Goal: Navigation & Orientation: Find specific page/section

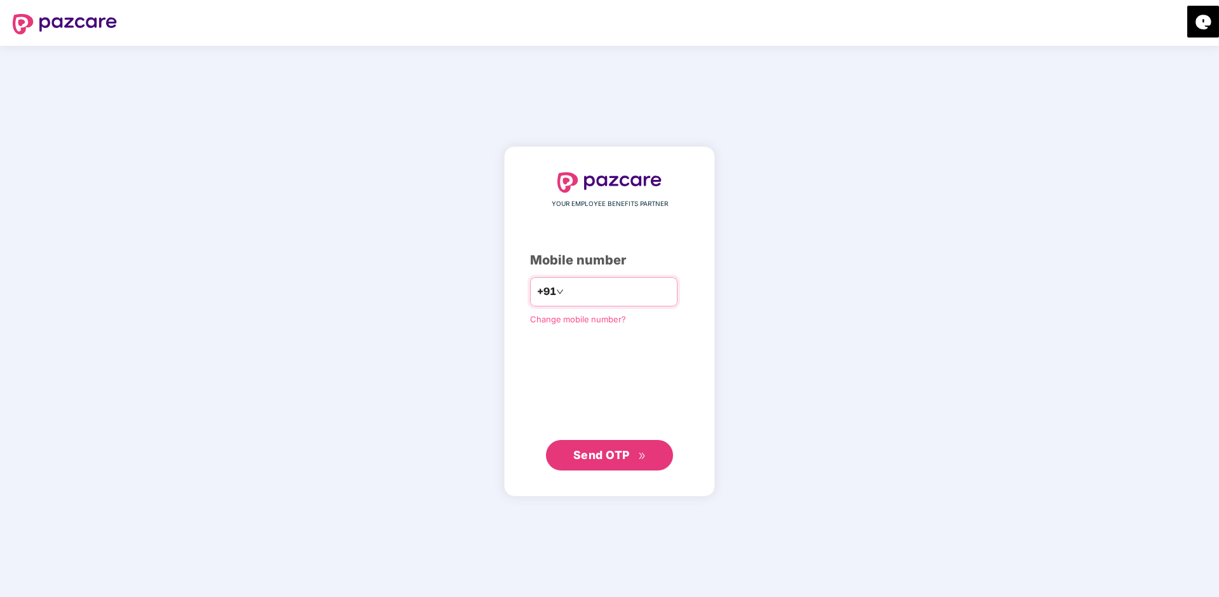
click at [594, 294] on input "number" at bounding box center [618, 292] width 104 height 20
type input "**********"
click at [630, 379] on div "**********" at bounding box center [609, 321] width 159 height 297
click at [614, 446] on span "Send OTP" at bounding box center [609, 455] width 73 height 18
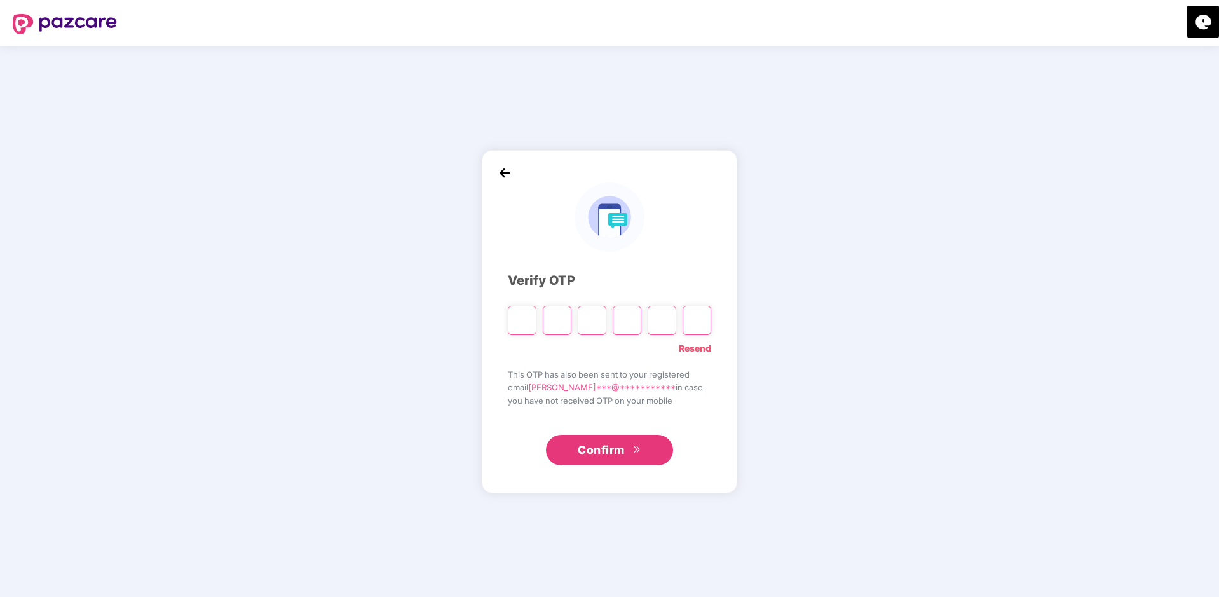
type input "*"
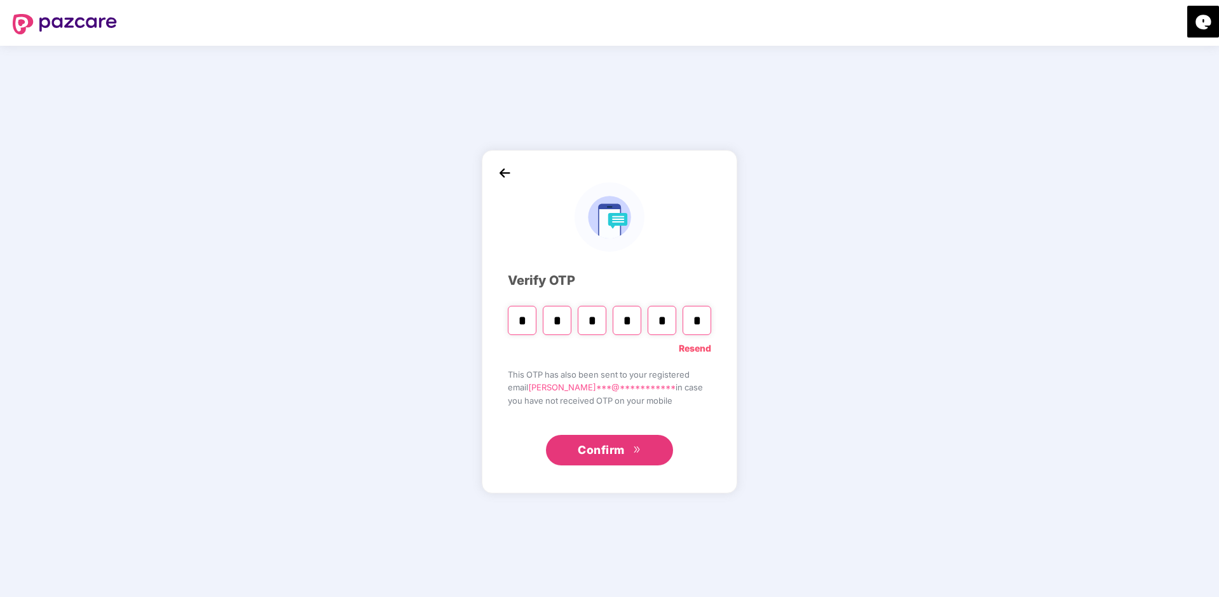
type input "*"
click at [559, 316] on input "*" at bounding box center [557, 320] width 29 height 29
type input "*"
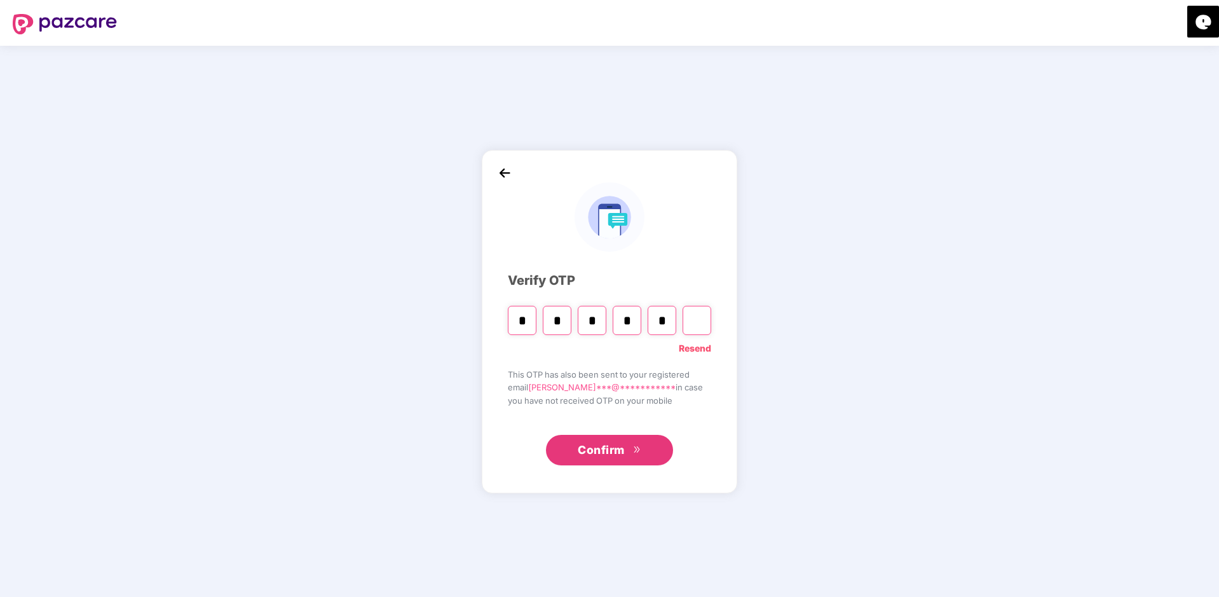
type input "*"
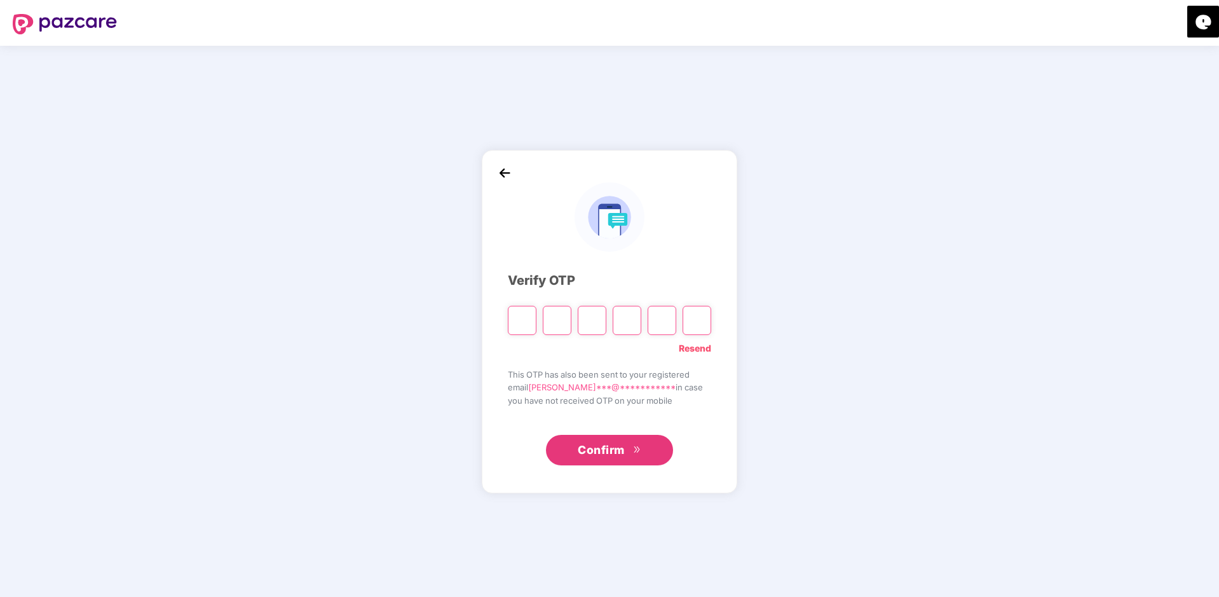
click at [522, 320] on input "Please enter verification code. Digit 1" at bounding box center [522, 320] width 29 height 29
type input "*"
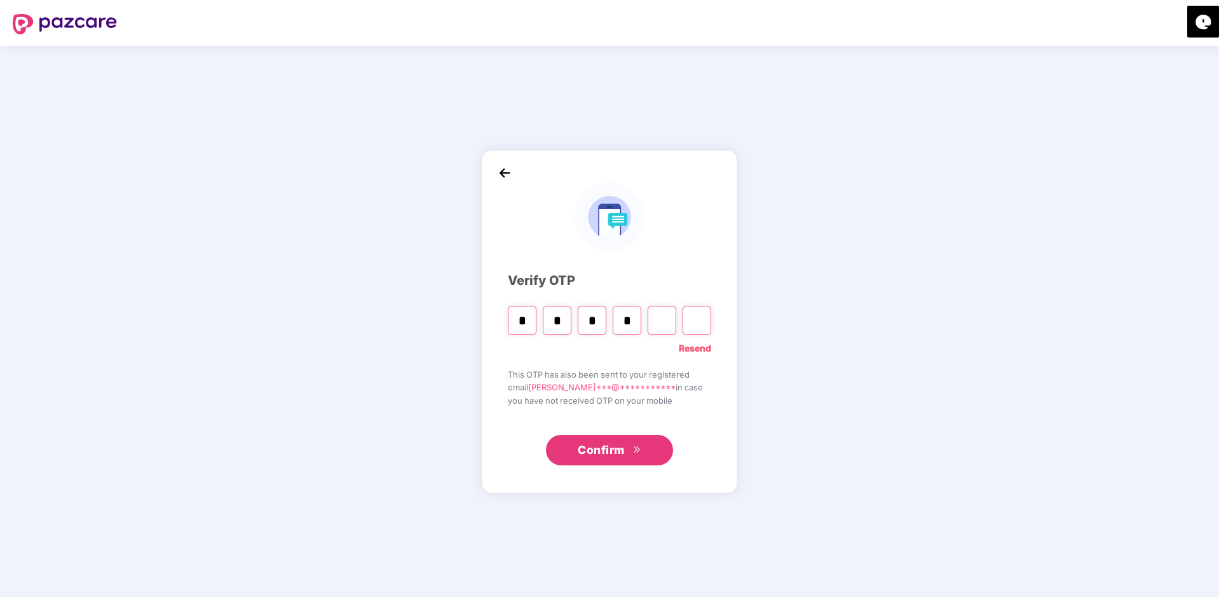
type input "*"
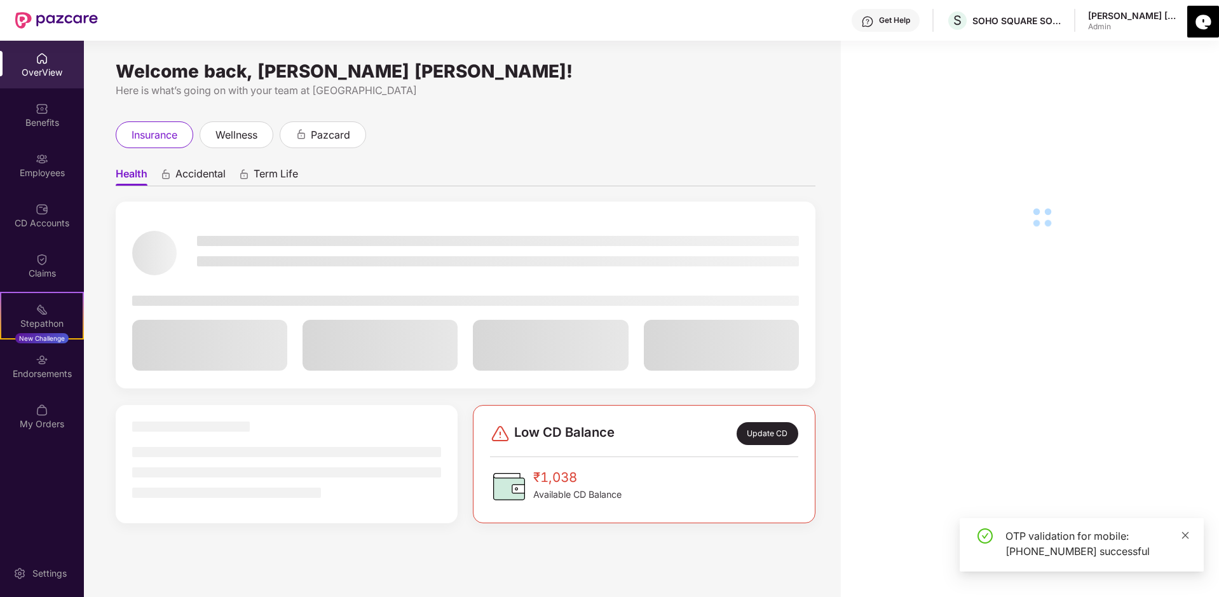
click at [1185, 536] on icon "close" at bounding box center [1185, 535] width 9 height 9
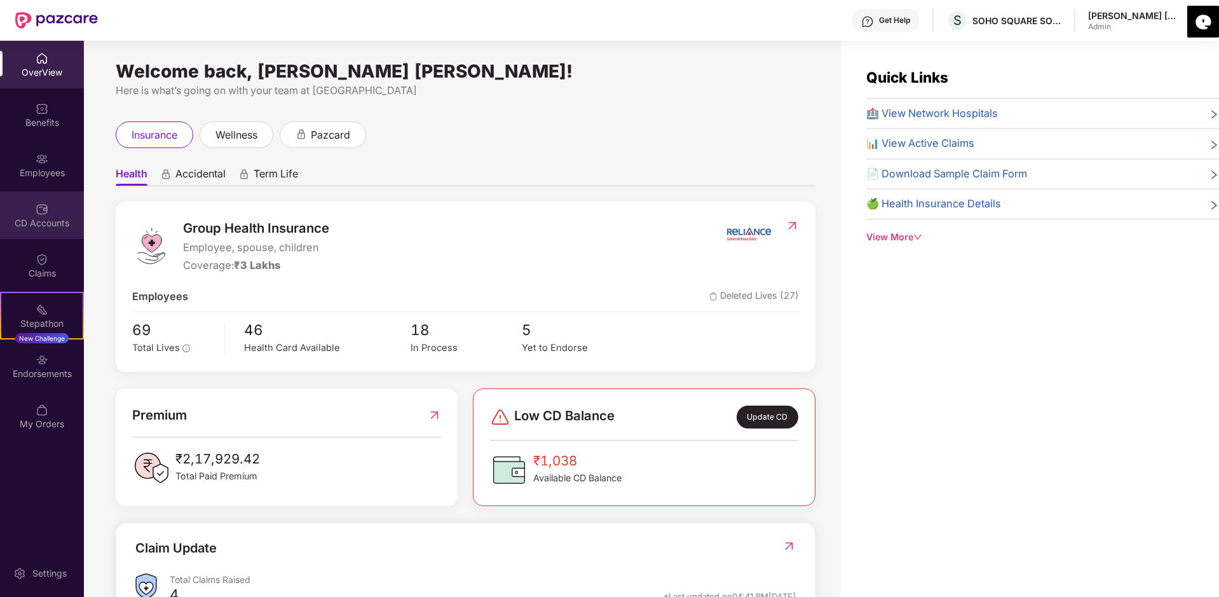
click at [30, 207] on div "CD Accounts" at bounding box center [42, 215] width 84 height 48
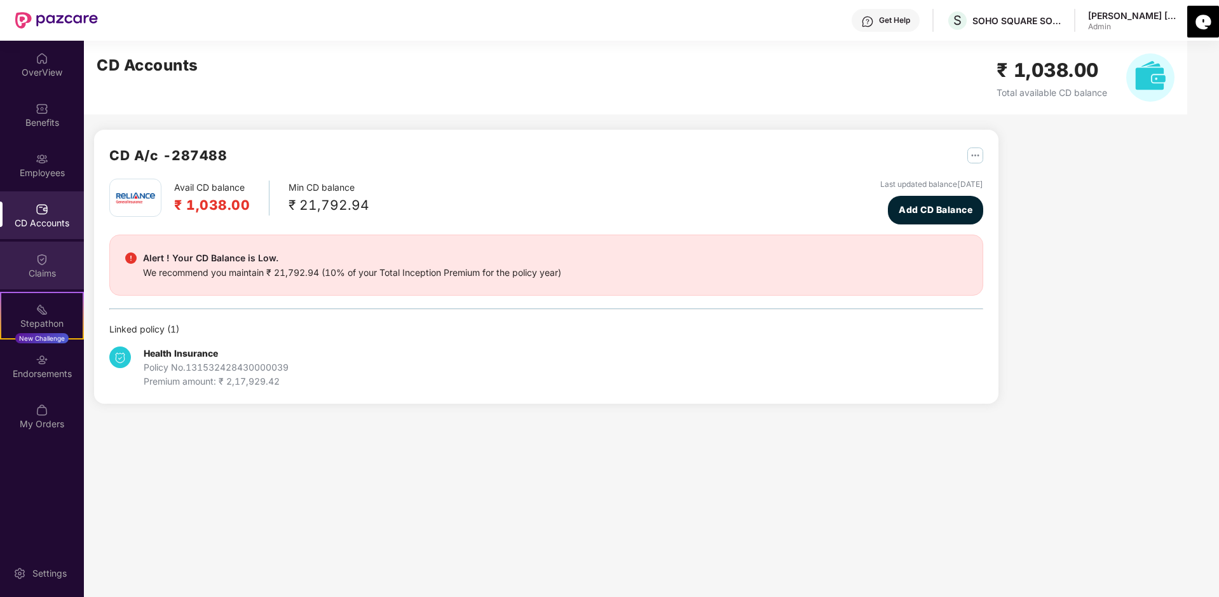
click at [50, 247] on div "Claims" at bounding box center [42, 266] width 84 height 48
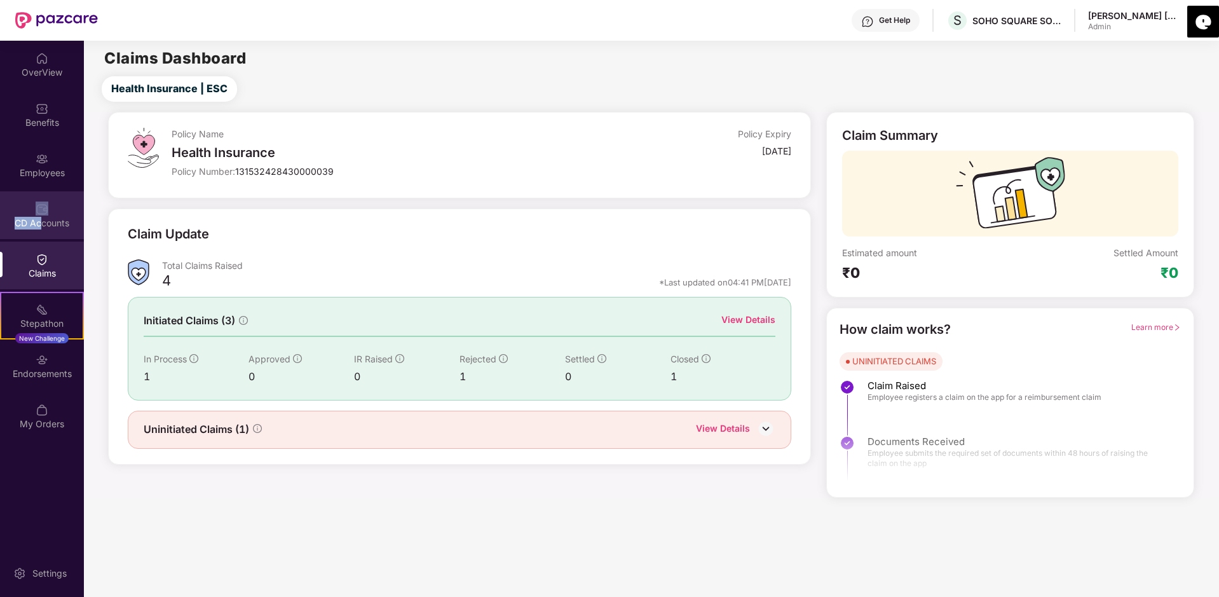
click at [39, 215] on div "CD Accounts" at bounding box center [42, 215] width 84 height 48
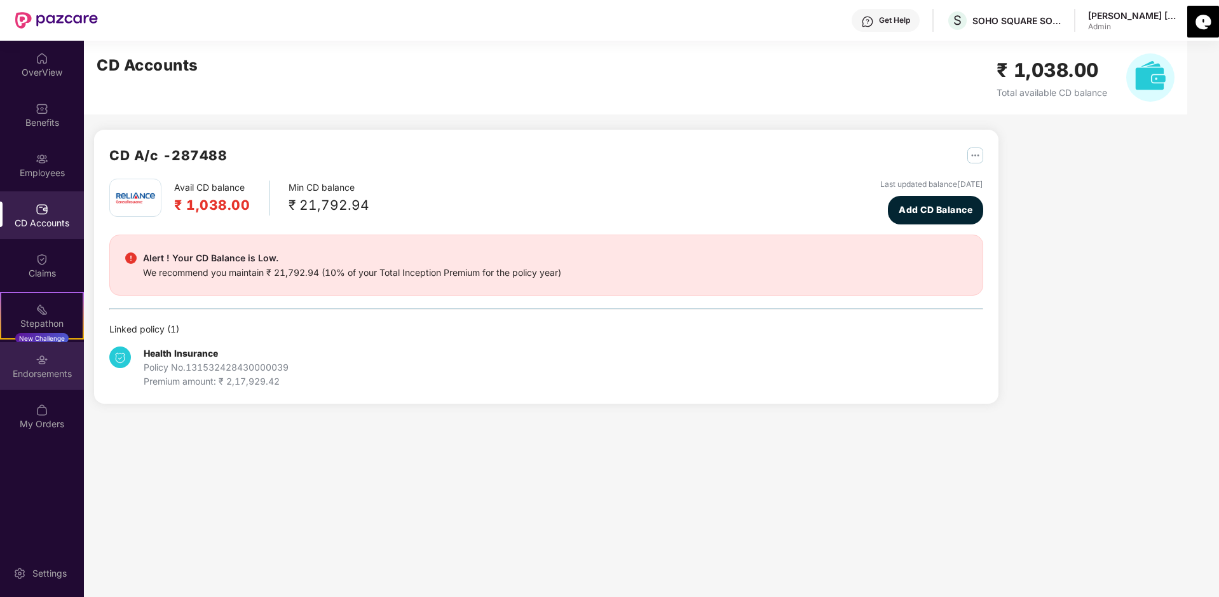
click at [39, 360] on img at bounding box center [42, 359] width 13 height 13
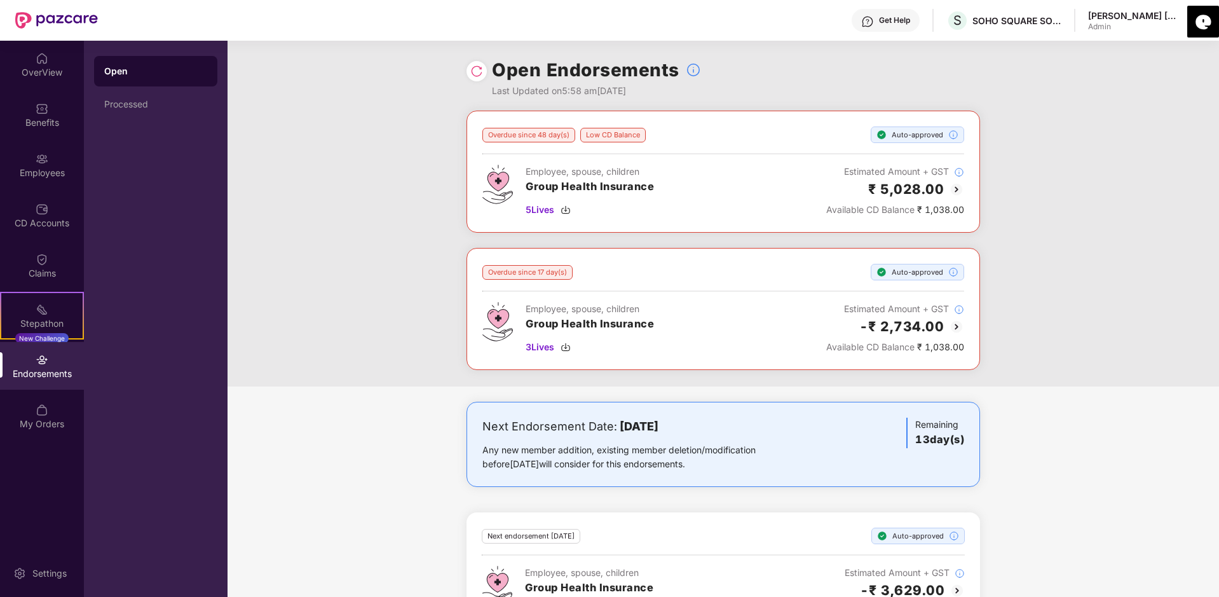
click at [478, 72] on img at bounding box center [476, 71] width 13 height 13
click at [477, 72] on img at bounding box center [476, 71] width 13 height 13
